Goal: Information Seeking & Learning: Learn about a topic

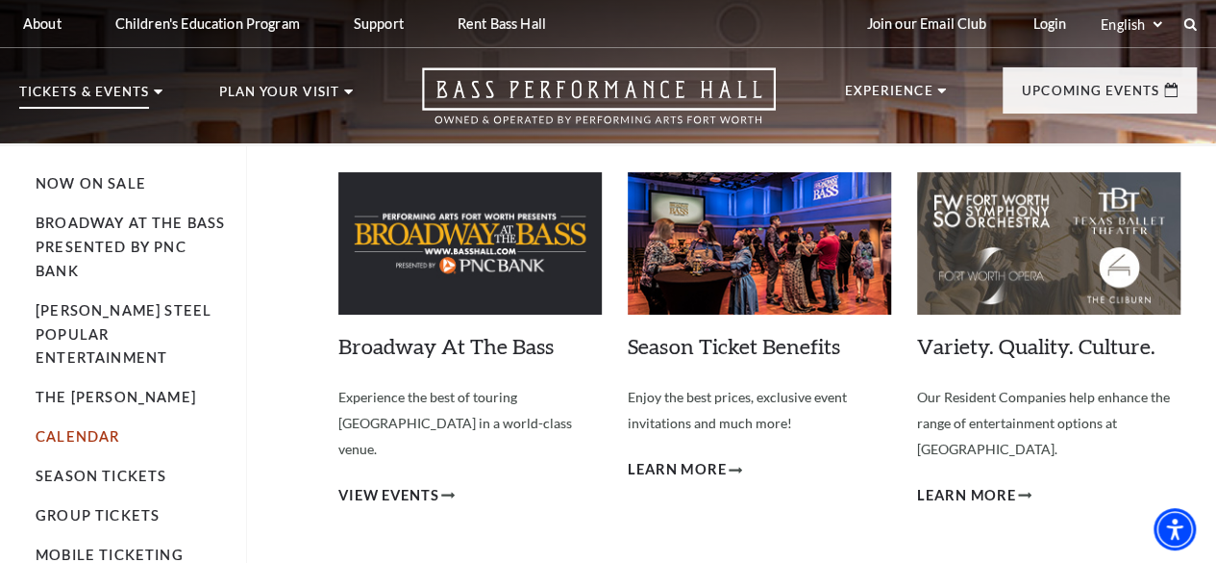
click at [82, 428] on link "Calendar" at bounding box center [78, 436] width 84 height 16
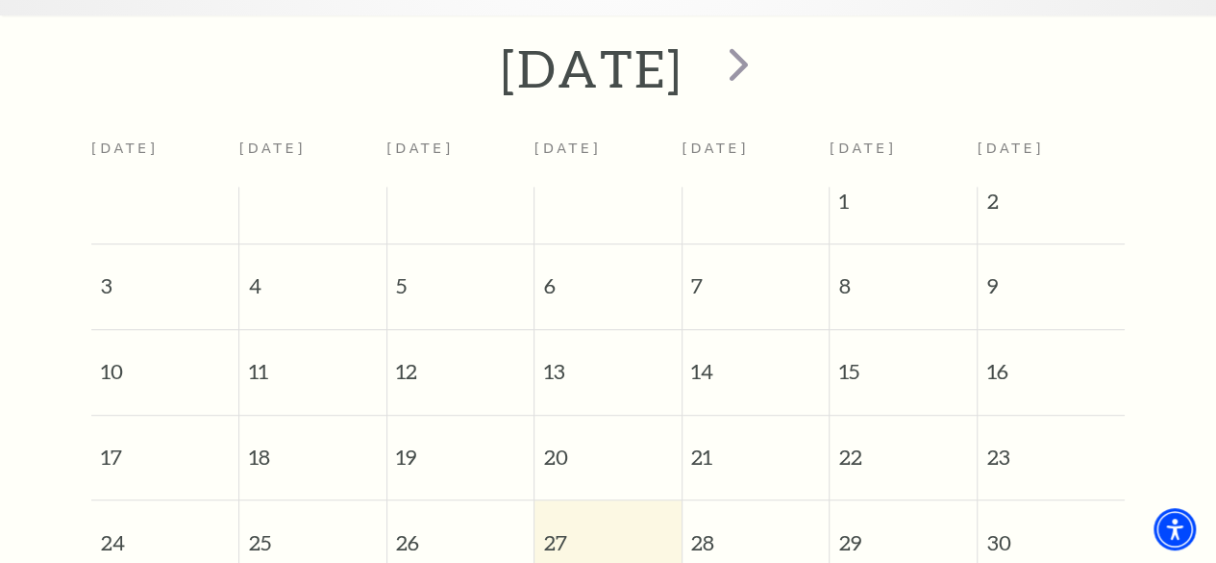
scroll to position [265, 0]
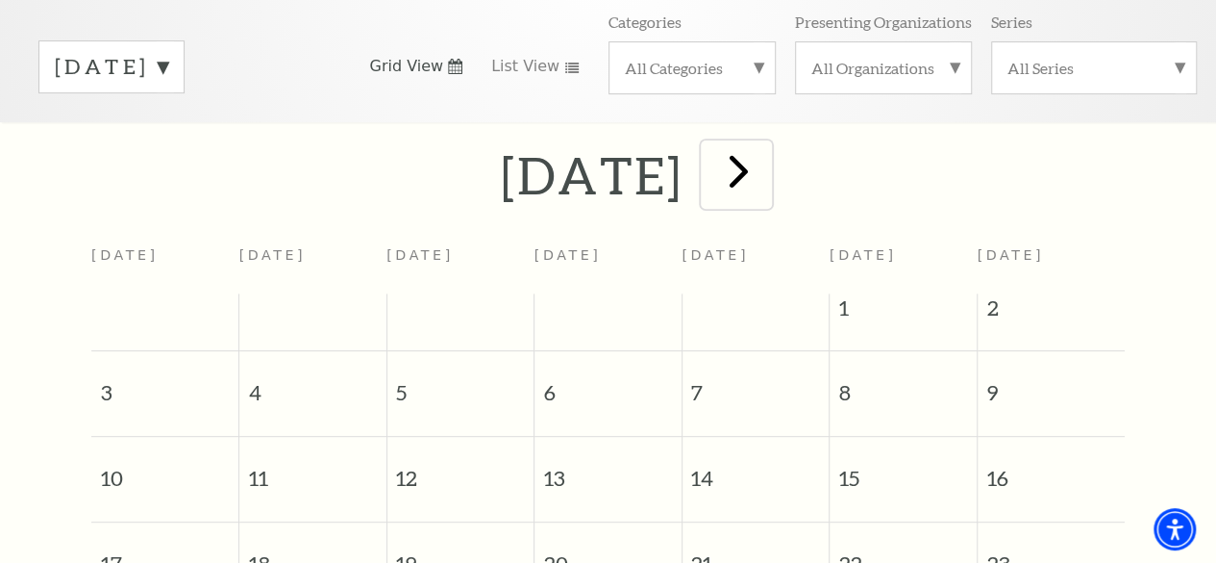
click at [766, 182] on span "next" at bounding box center [739, 170] width 55 height 55
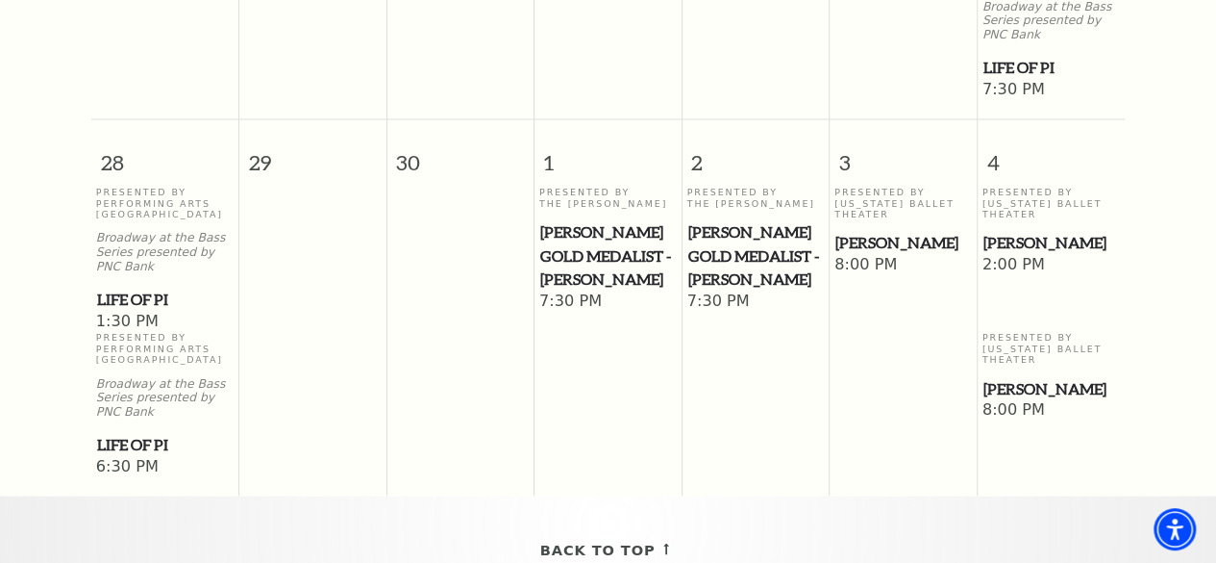
scroll to position [1708, 0]
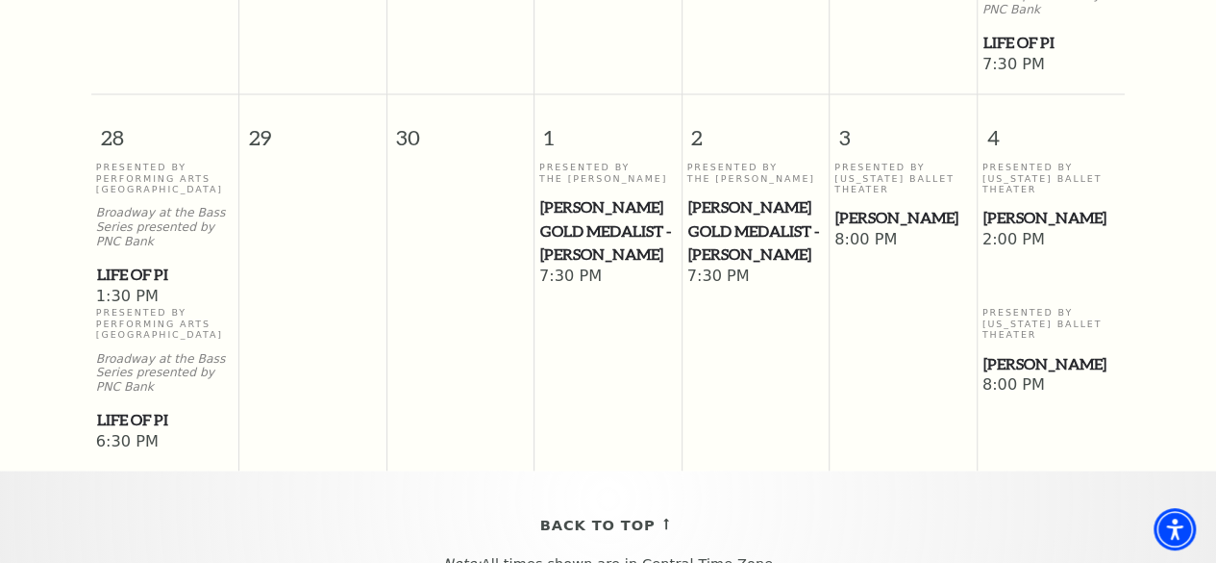
click at [1023, 205] on span "[PERSON_NAME]" at bounding box center [1052, 217] width 137 height 24
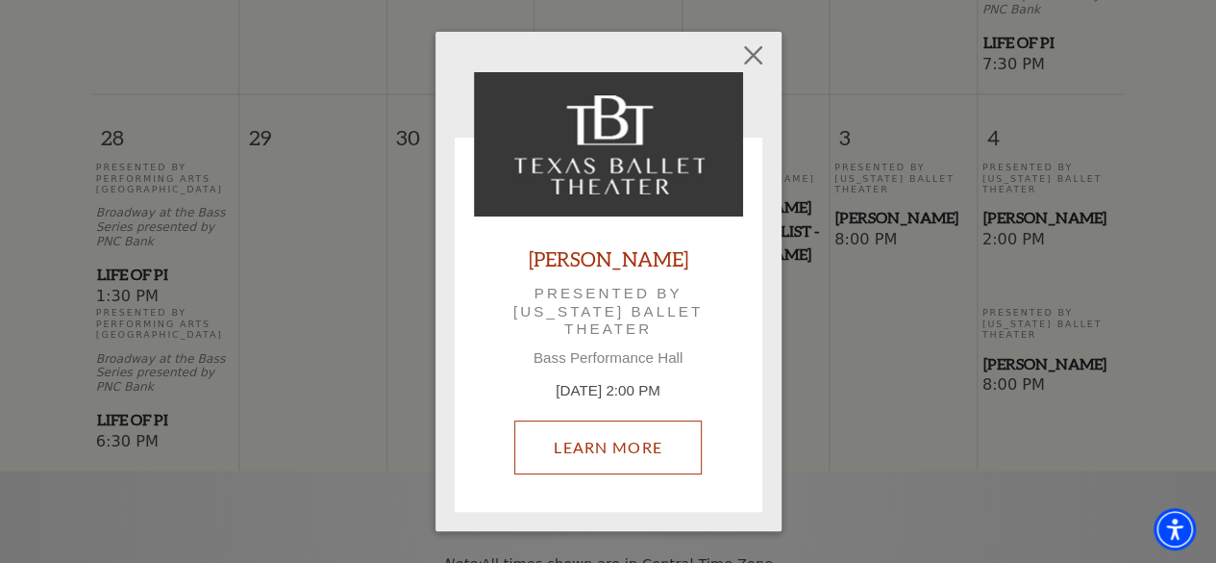
click at [639, 449] on link "Learn More" at bounding box center [608, 447] width 188 height 54
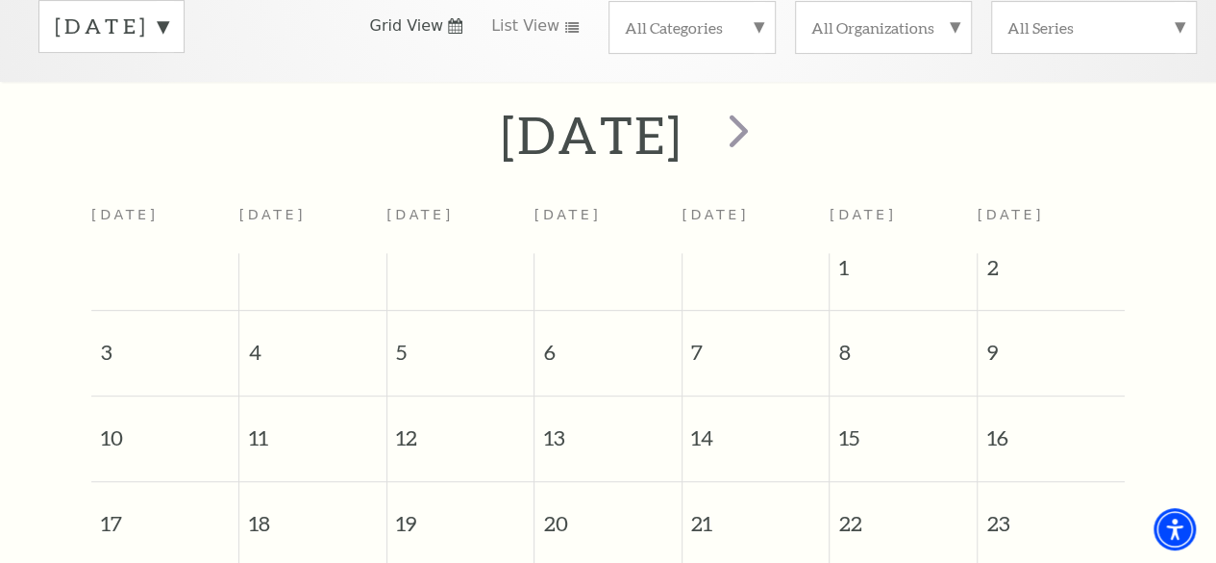
scroll to position [265, 0]
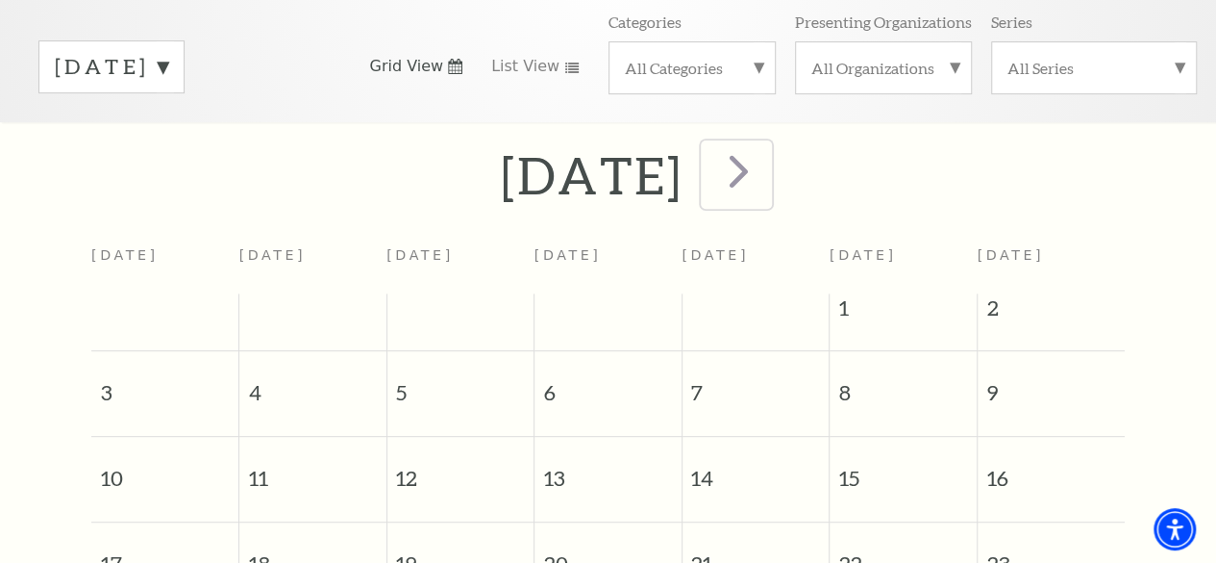
click at [766, 168] on span "next" at bounding box center [739, 170] width 55 height 55
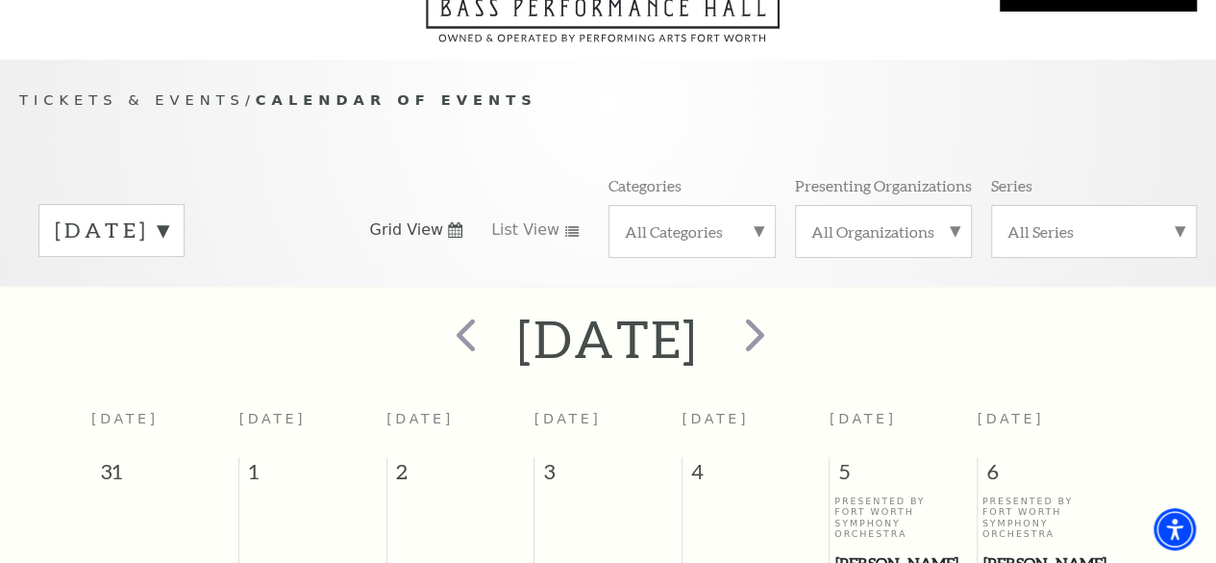
scroll to position [73, 0]
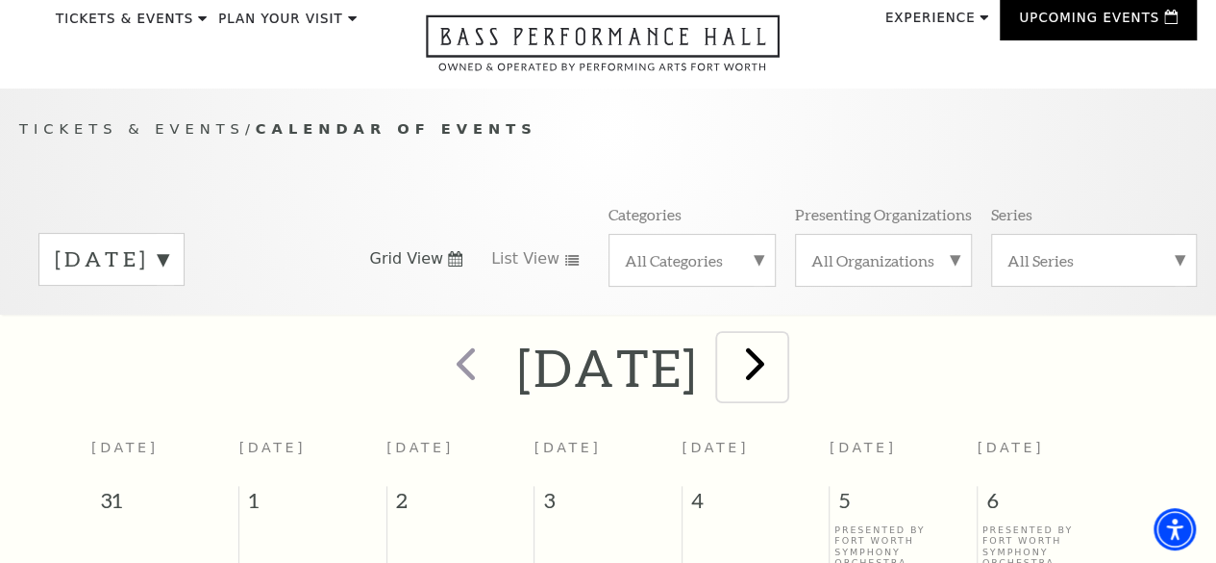
click at [783, 364] on span "next" at bounding box center [755, 363] width 55 height 55
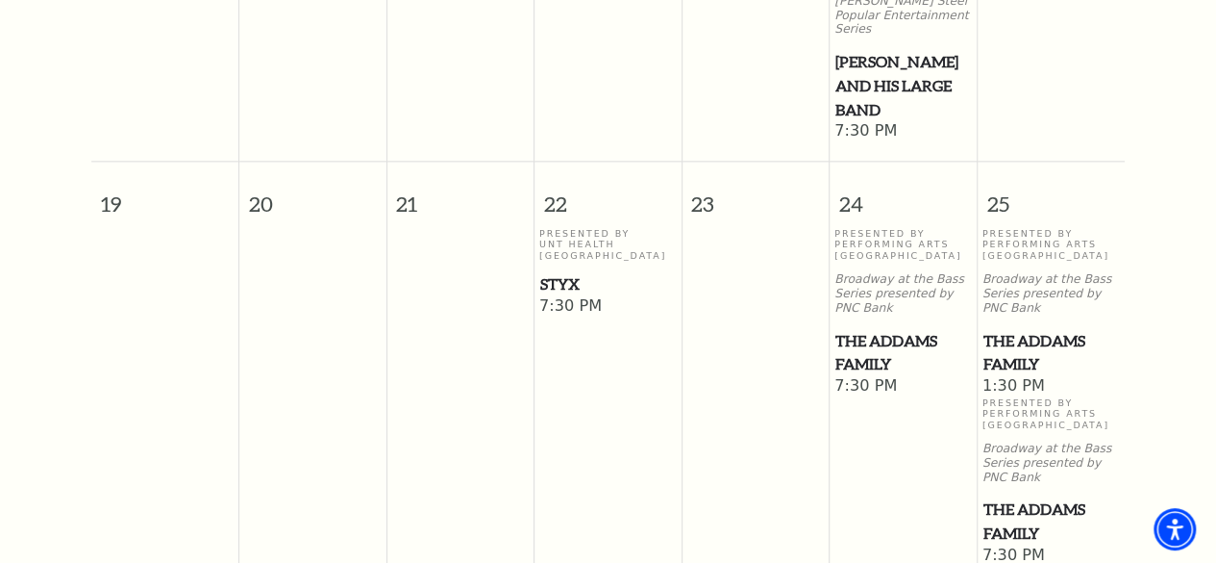
scroll to position [1227, 0]
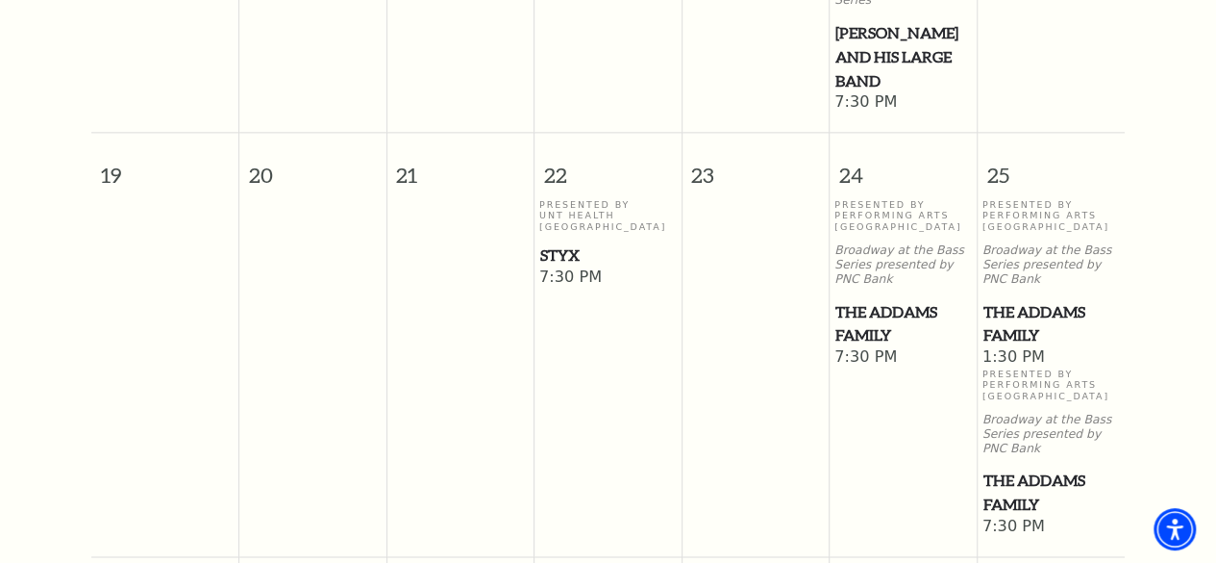
click at [906, 314] on span "The Addams Family" at bounding box center [904, 323] width 136 height 47
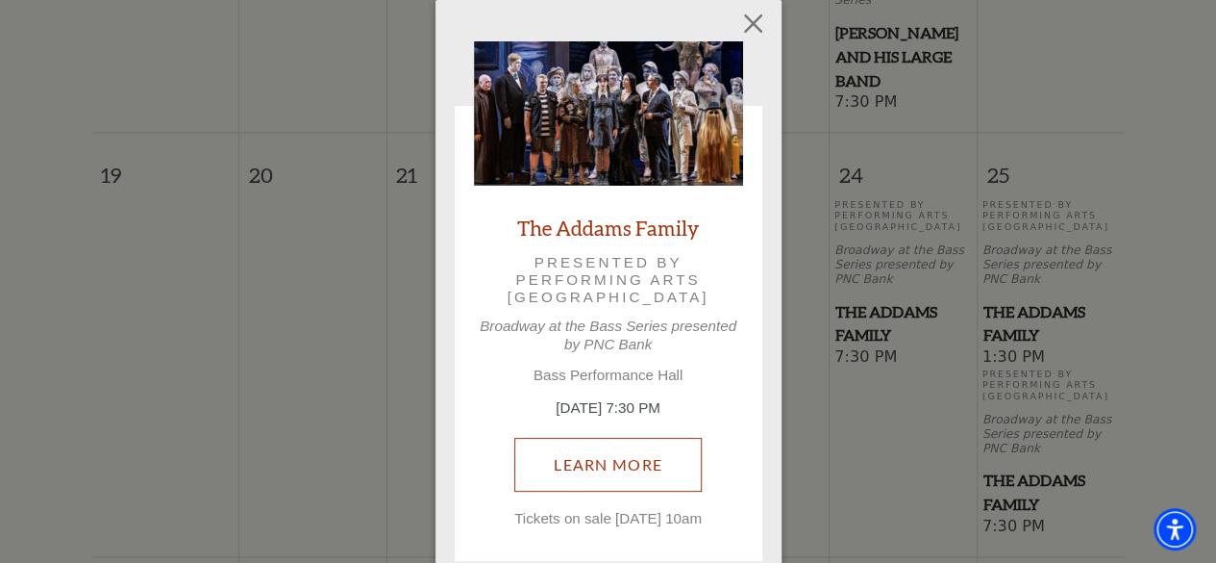
click at [640, 464] on link "Learn More" at bounding box center [608, 465] width 188 height 54
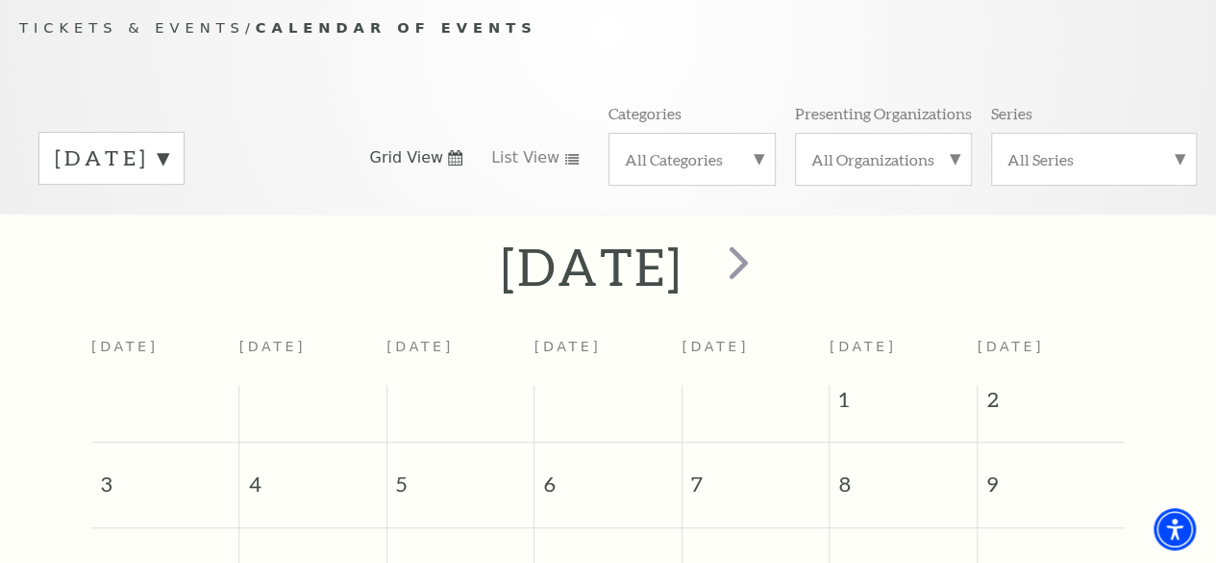
scroll to position [169, 0]
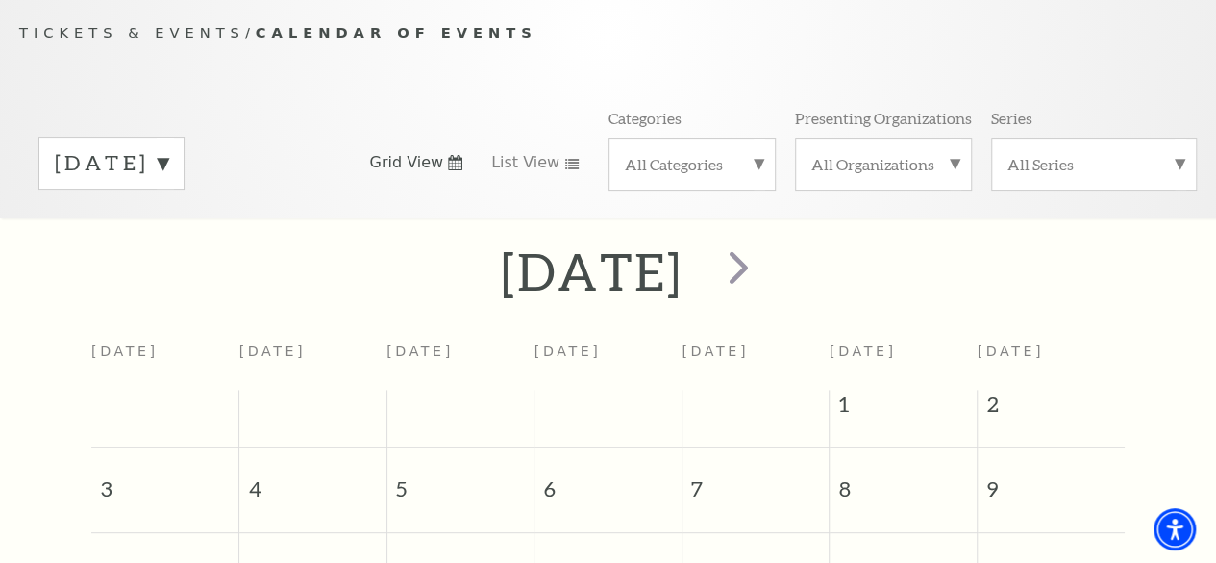
click at [168, 159] on label "[DATE]" at bounding box center [111, 163] width 113 height 30
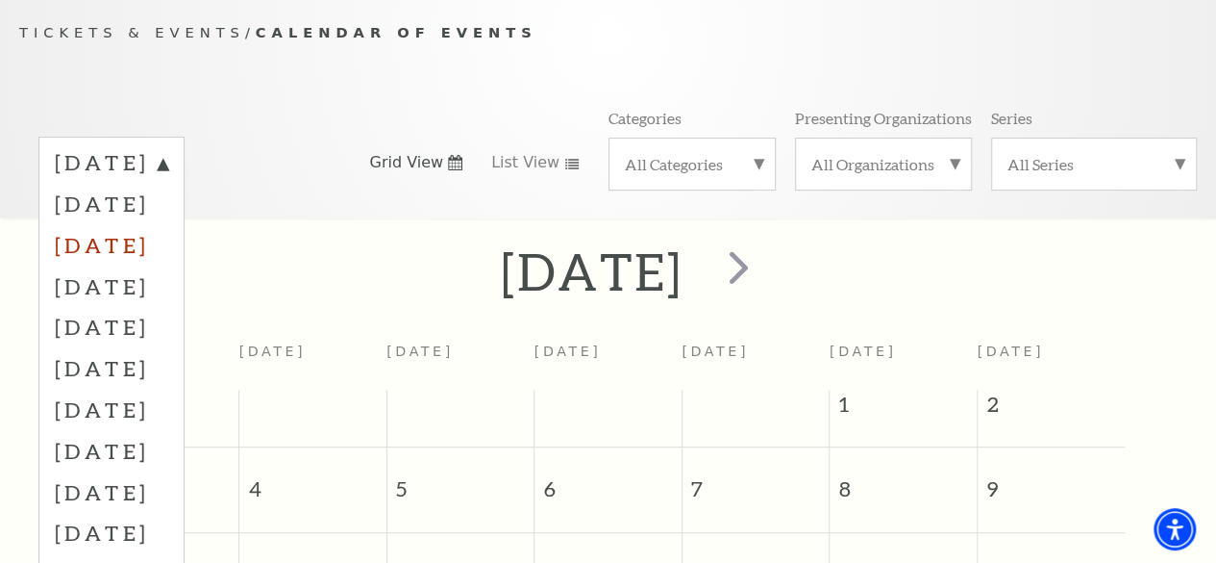
click at [168, 245] on label "[DATE]" at bounding box center [111, 244] width 113 height 41
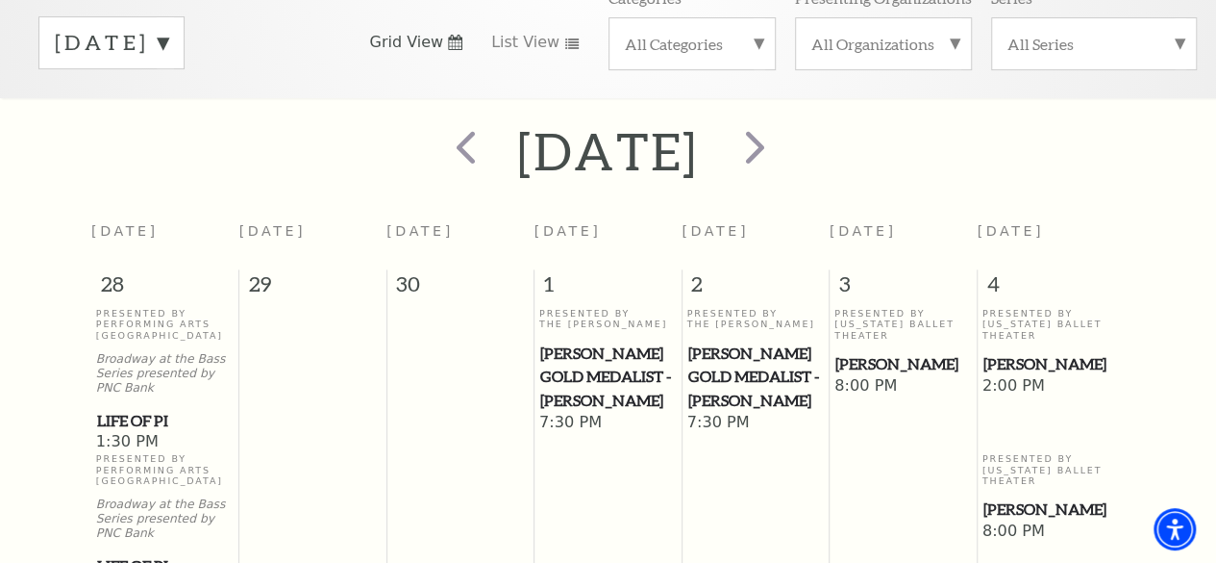
scroll to position [73, 0]
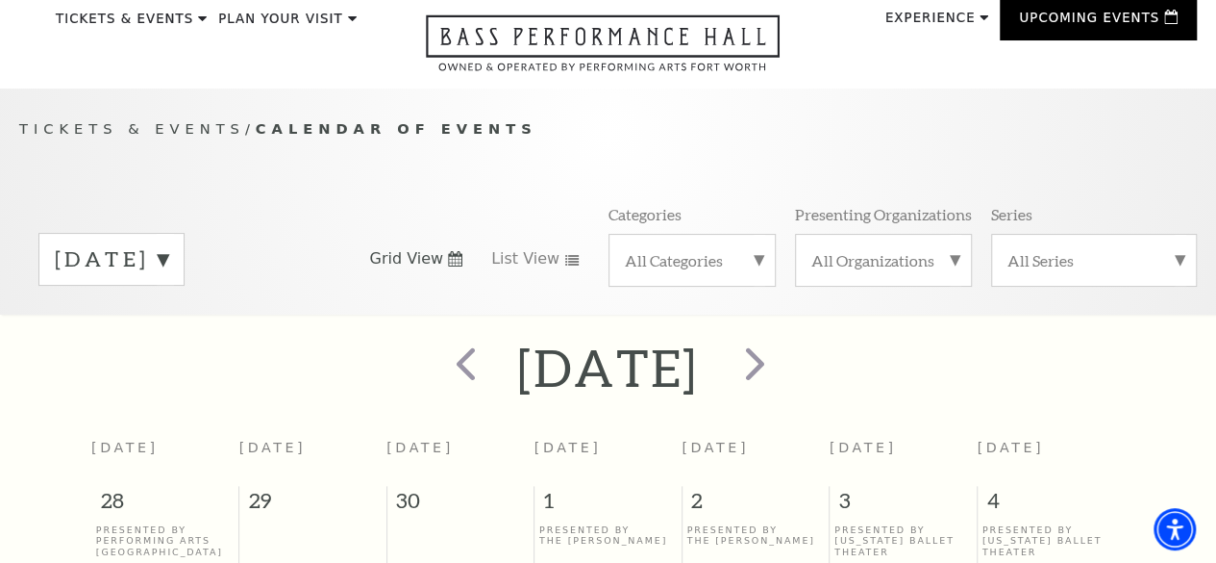
click at [168, 263] on label "[DATE]" at bounding box center [111, 259] width 113 height 30
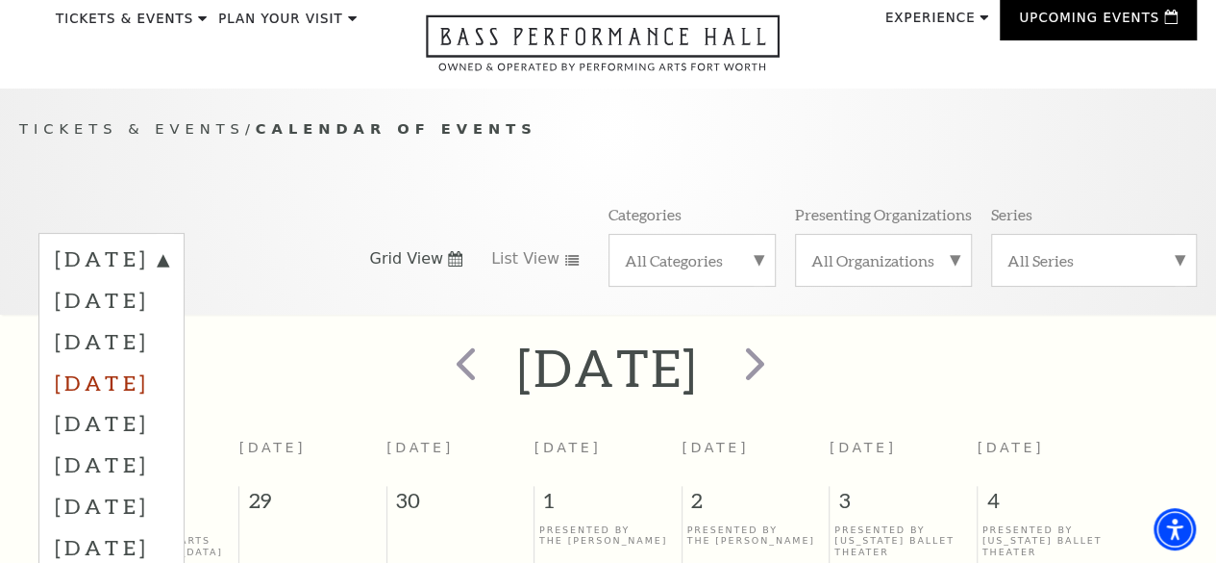
click at [168, 389] on label "[DATE]" at bounding box center [111, 382] width 113 height 41
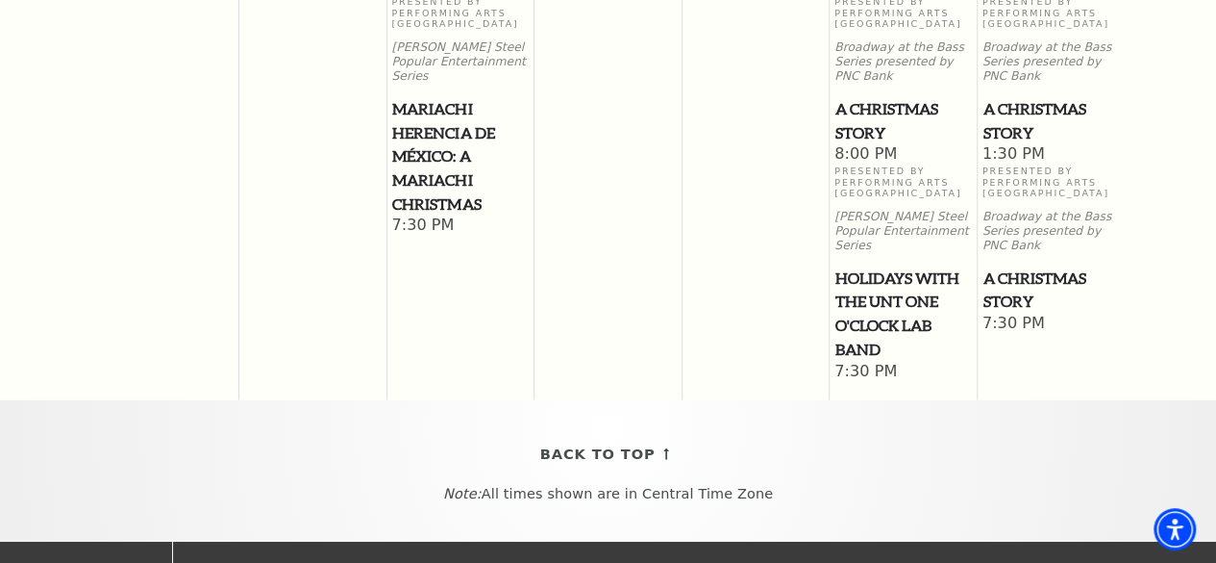
scroll to position [2381, 0]
